Goal: Transaction & Acquisition: Book appointment/travel/reservation

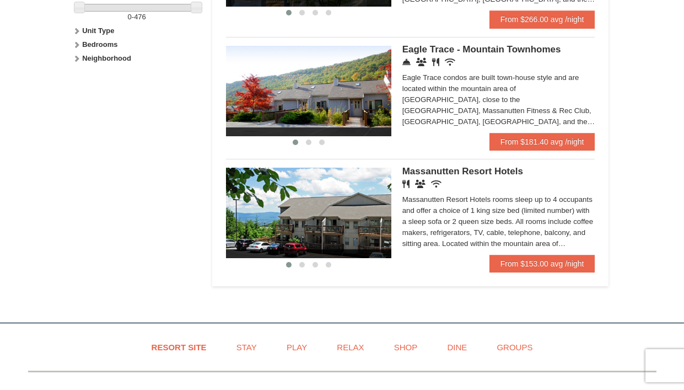
scroll to position [579, 0]
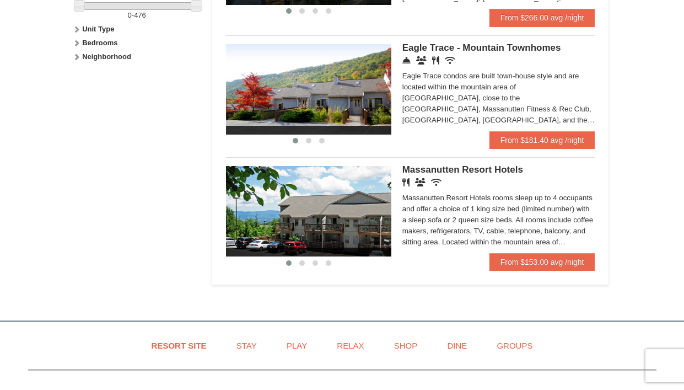
click at [469, 175] on span "Massanutten Resort Hotels" at bounding box center [463, 169] width 121 height 10
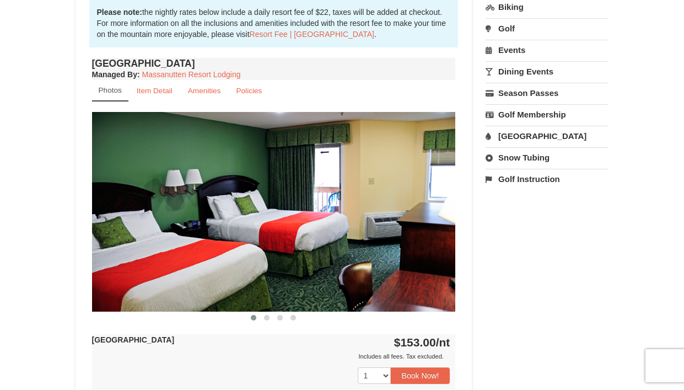
scroll to position [361, 0]
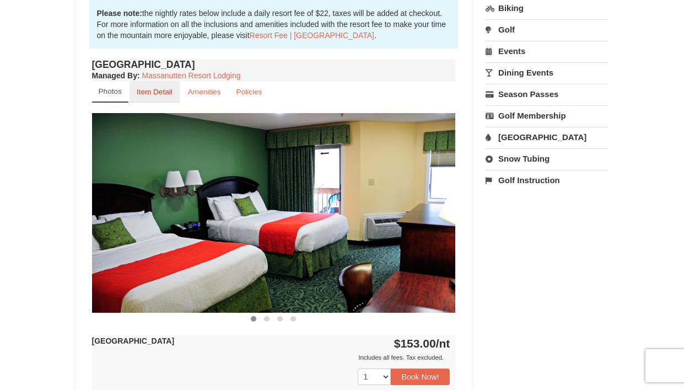
click at [154, 97] on link "Item Detail" at bounding box center [155, 92] width 50 height 22
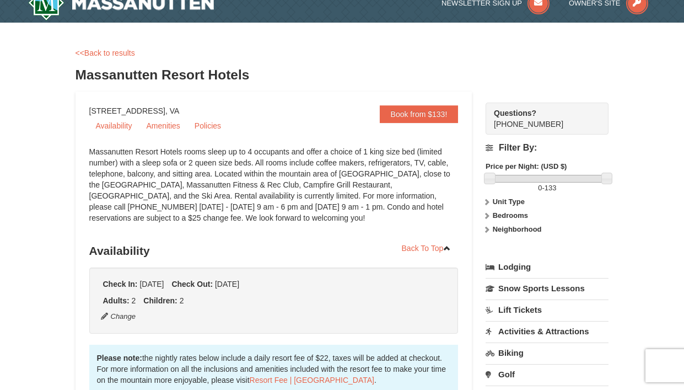
scroll to position [0, 0]
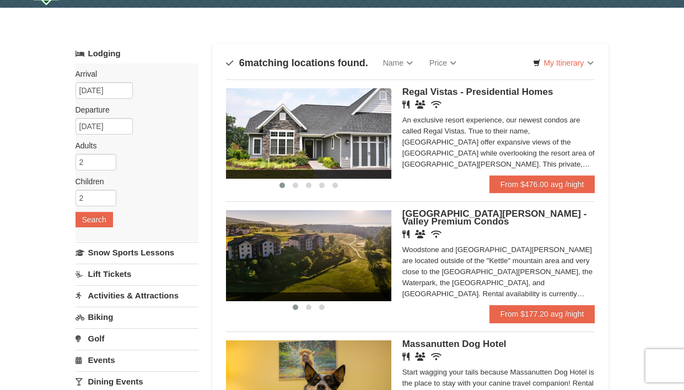
scroll to position [65, 0]
